Goal: Information Seeking & Learning: Learn about a topic

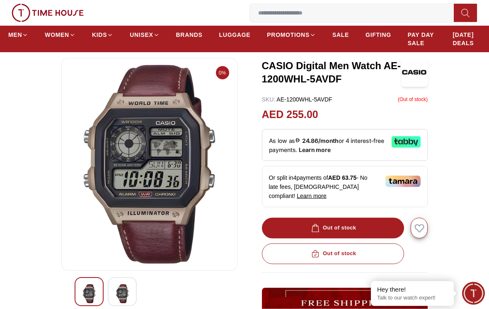
scroll to position [41, 0]
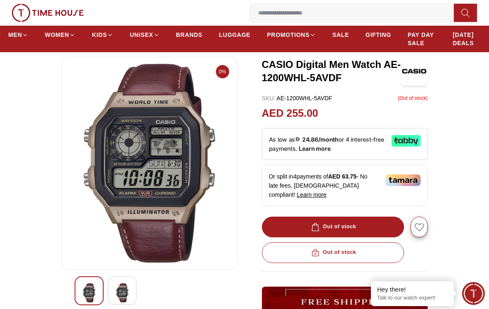
click at [388, 217] on div "Out of stock" at bounding box center [345, 227] width 166 height 21
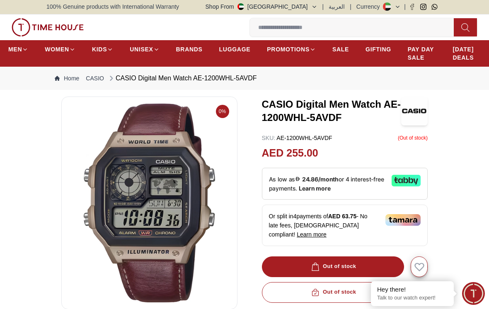
scroll to position [0, 0]
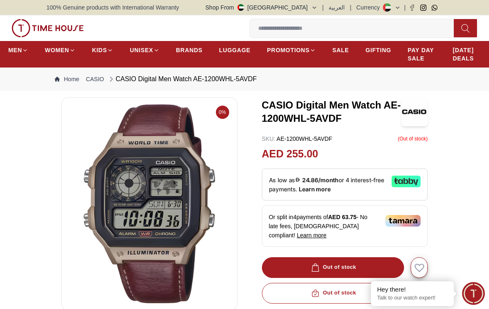
click at [414, 115] on img at bounding box center [414, 111] width 27 height 29
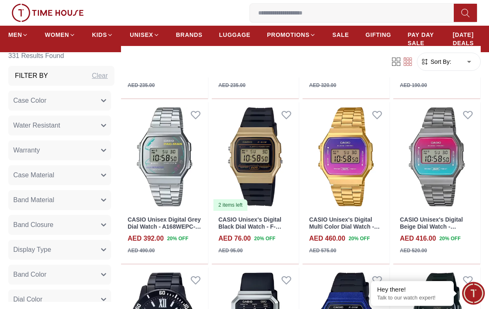
scroll to position [8379, 0]
click at [288, 38] on span "PROMOTIONS" at bounding box center [288, 35] width 43 height 8
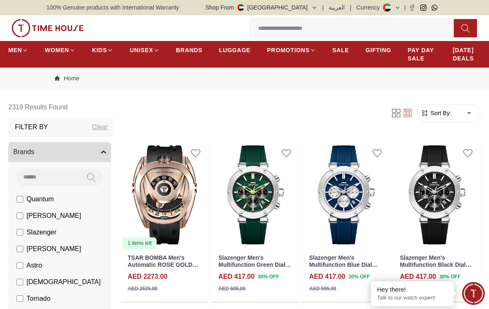
click at [339, 53] on span "SALE" at bounding box center [340, 50] width 17 height 8
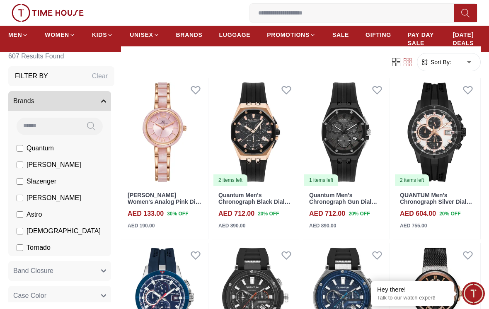
scroll to position [707, 0]
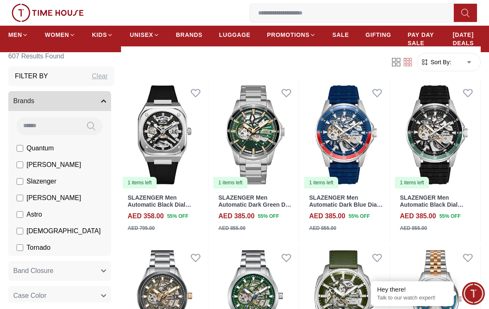
scroll to position [2020, 0]
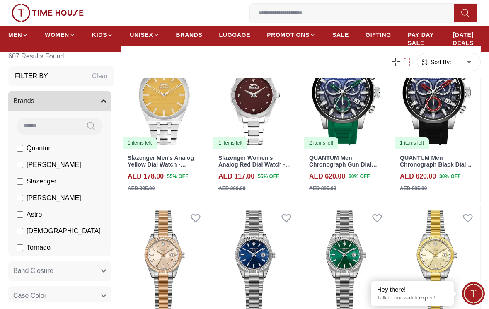
scroll to position [2559, 0]
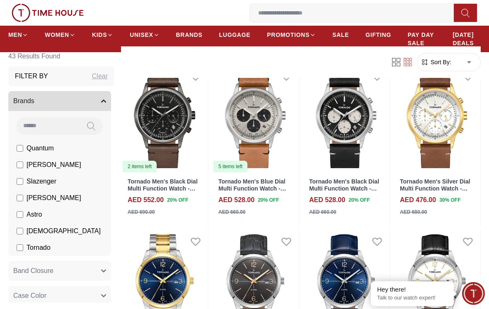
scroll to position [553, 0]
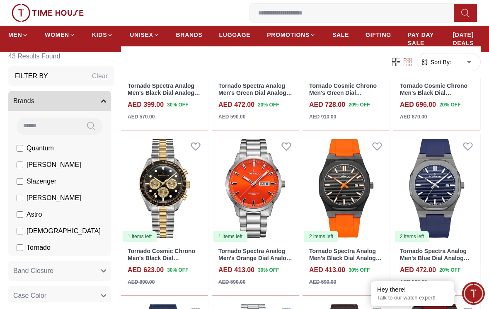
scroll to position [1142, 0]
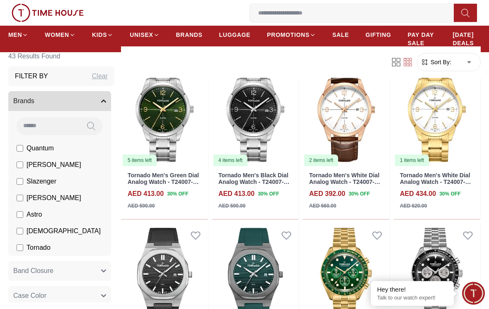
scroll to position [880, 0]
